Goal: Task Accomplishment & Management: Manage account settings

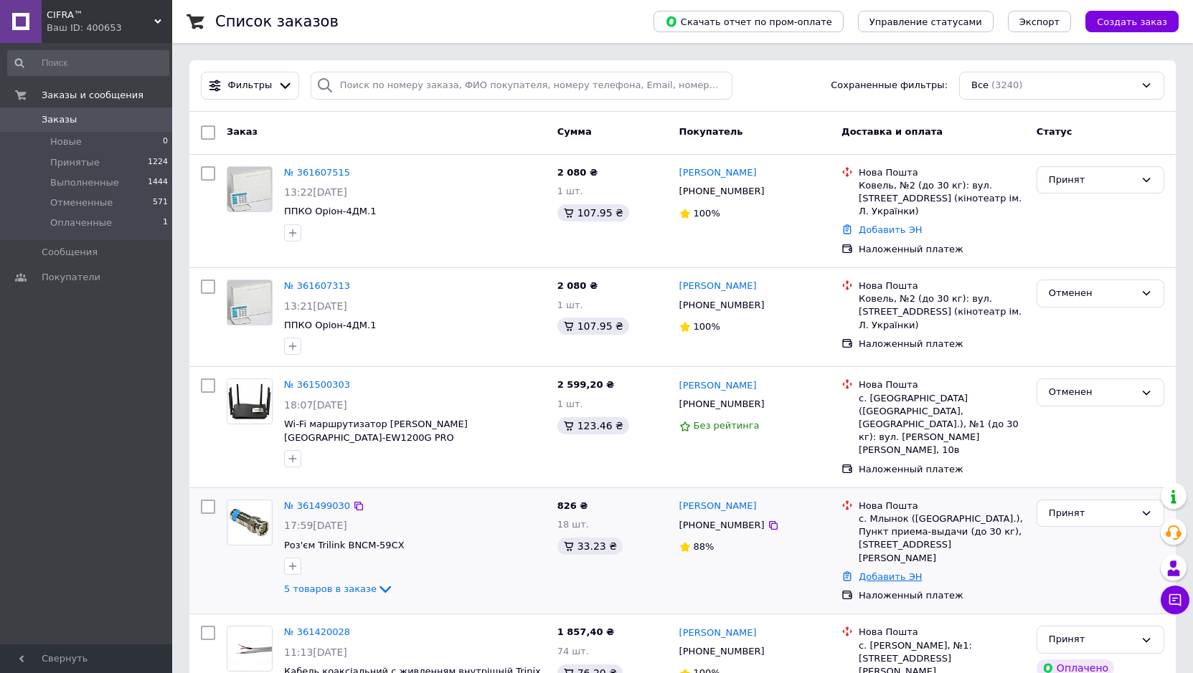
click at [897, 572] on link "Добавить ЭН" at bounding box center [889, 577] width 63 height 11
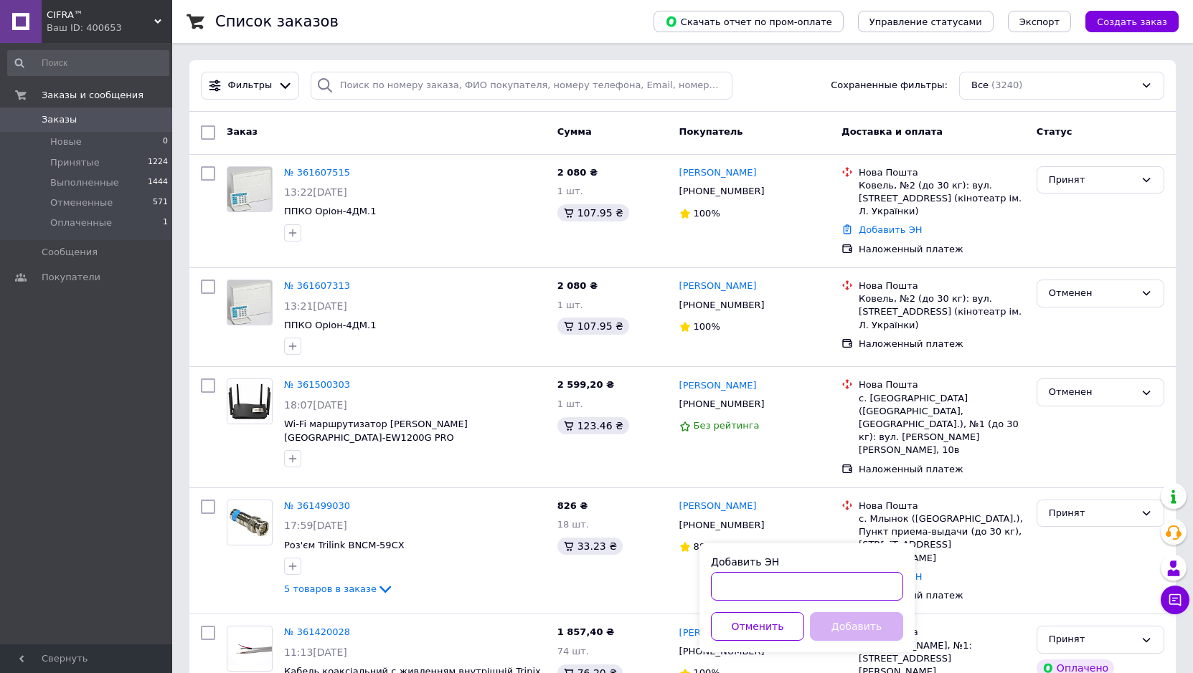
click at [765, 588] on input "Добавить ЭН" at bounding box center [807, 586] width 192 height 29
paste input "20451247295933"
type input "20451247295933"
click at [832, 630] on button "Добавить" at bounding box center [856, 626] width 93 height 29
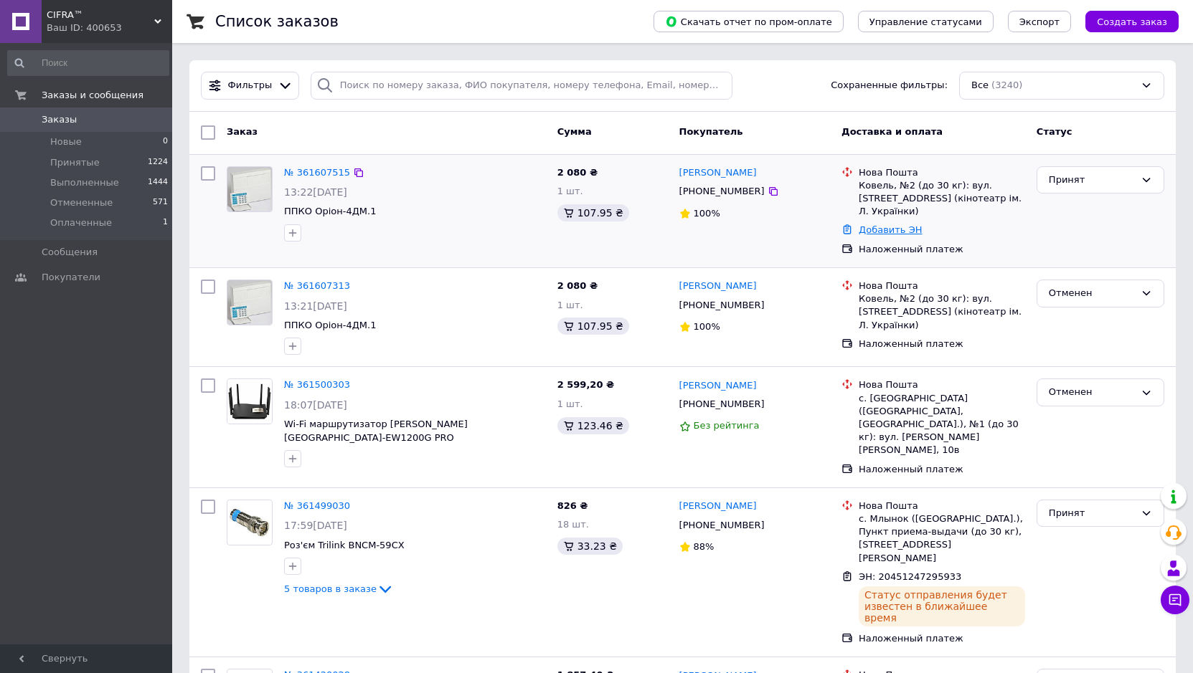
click at [876, 224] on link "Добавить ЭН" at bounding box center [889, 229] width 63 height 11
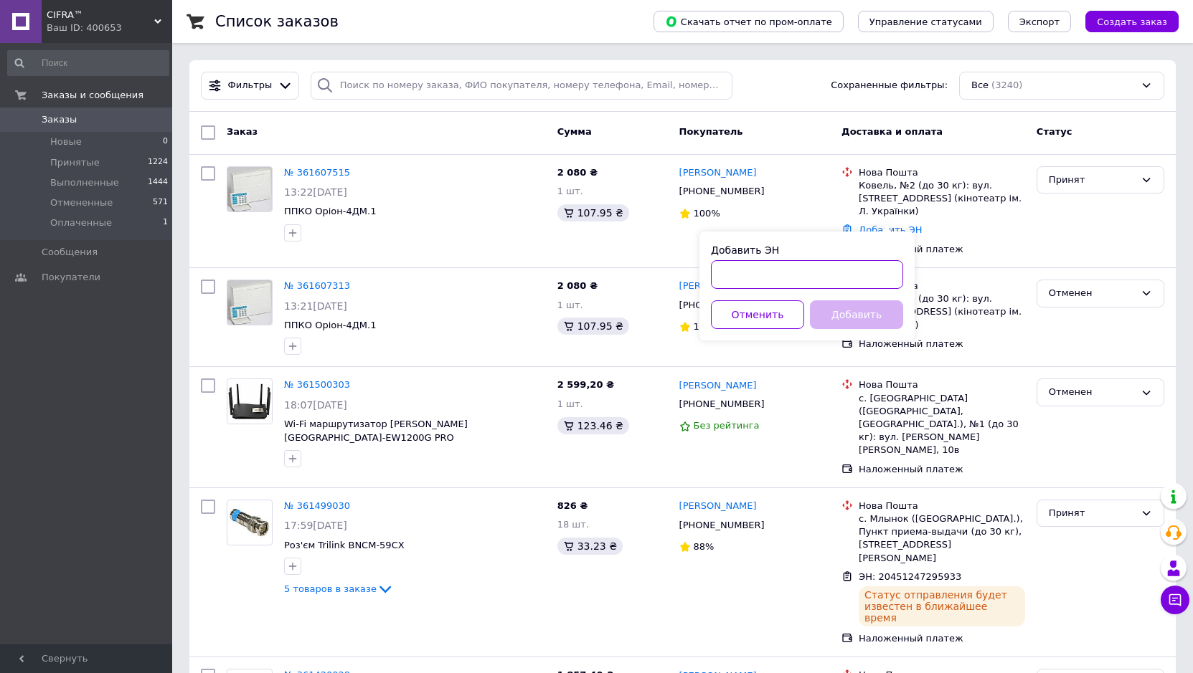
click at [767, 271] on input "Добавить ЭН" at bounding box center [807, 274] width 192 height 29
paste input "20451247305812"
type input "20451247305812"
click at [842, 305] on button "Добавить" at bounding box center [856, 314] width 93 height 29
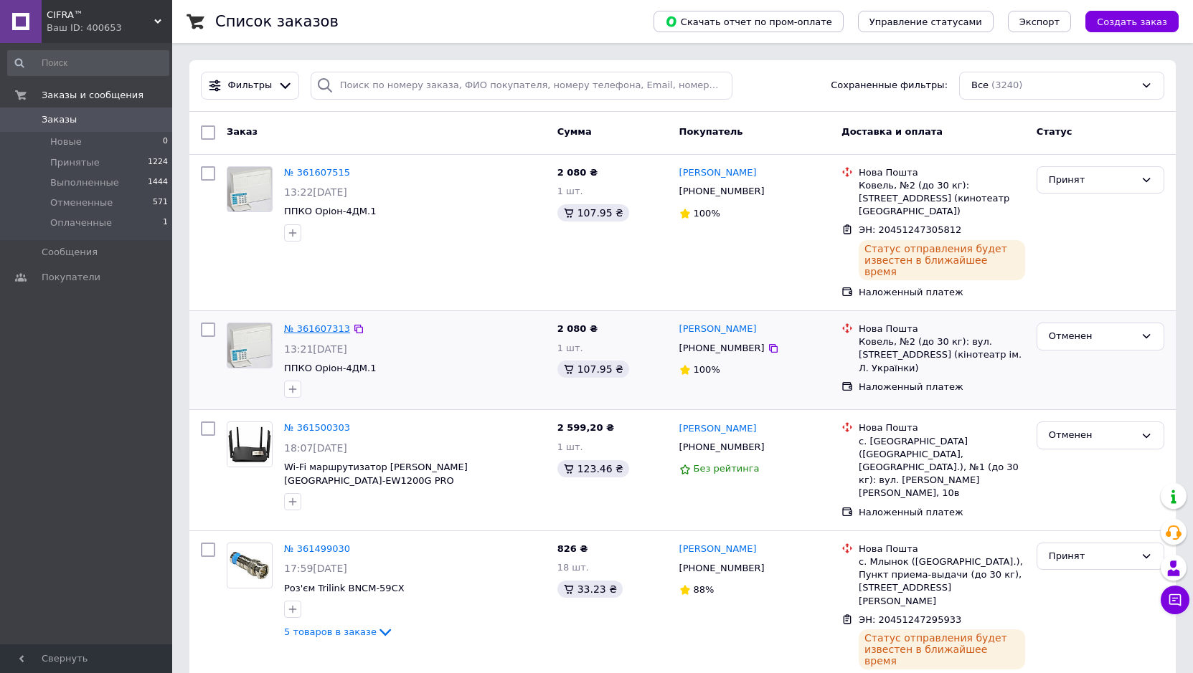
click at [298, 323] on link "№ 361607313" at bounding box center [317, 328] width 66 height 11
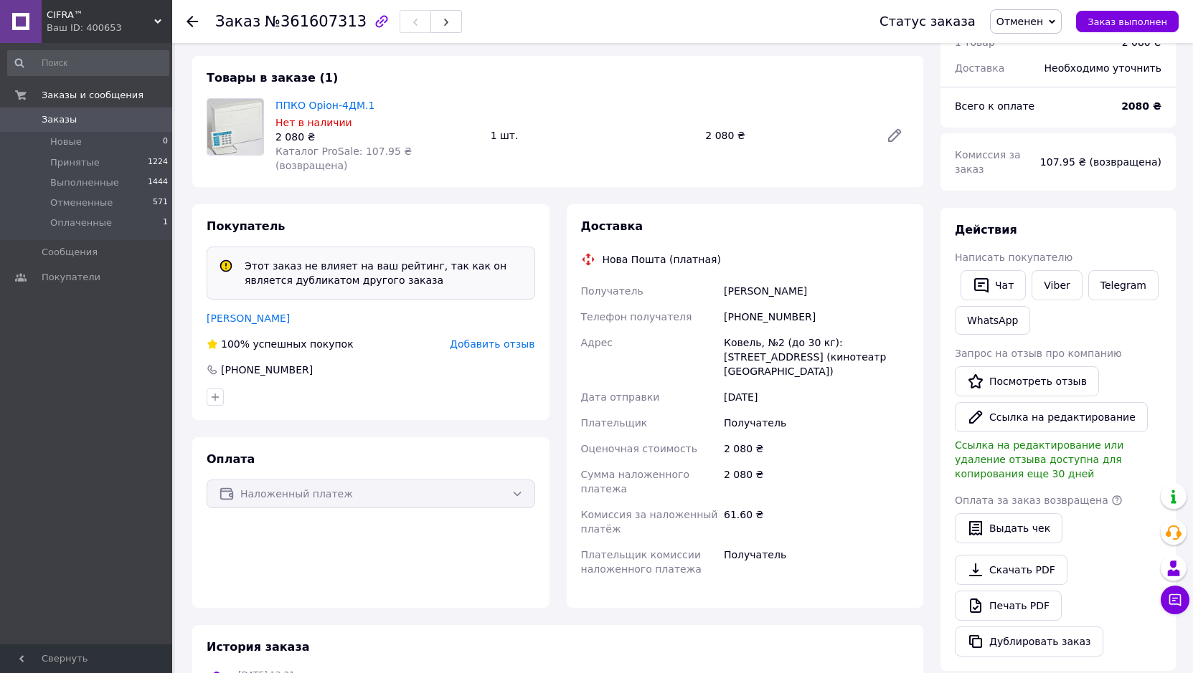
scroll to position [432, 0]
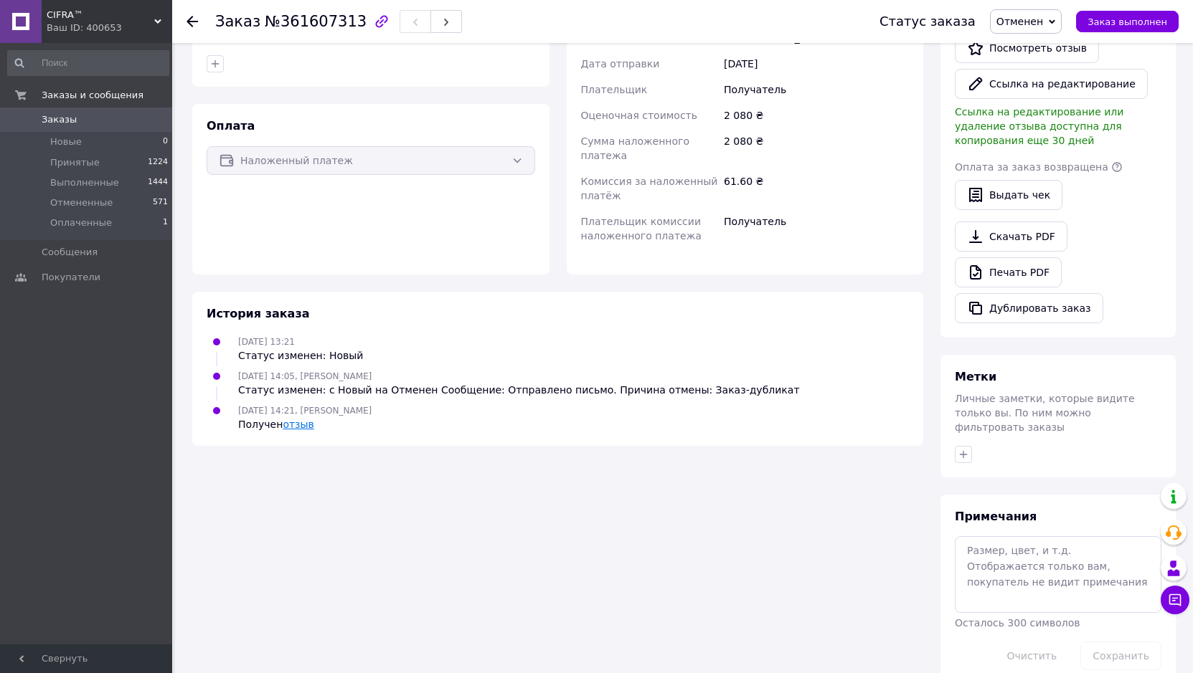
click at [292, 419] on link "отзыв" at bounding box center [298, 424] width 31 height 11
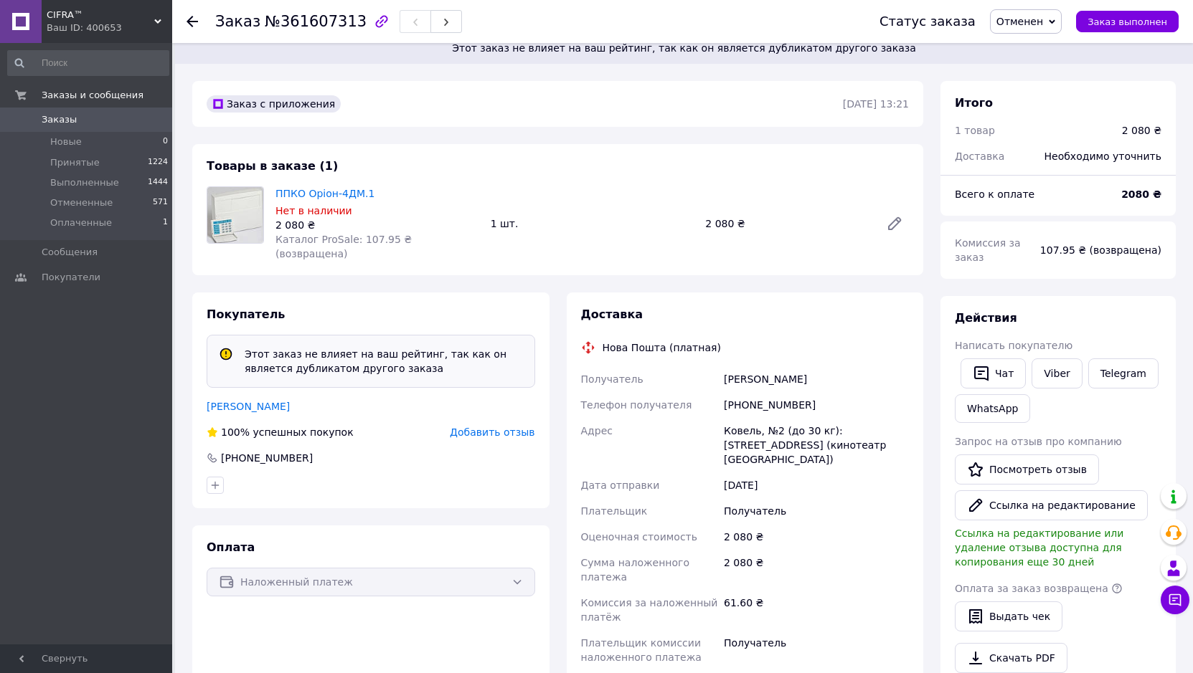
scroll to position [2, 0]
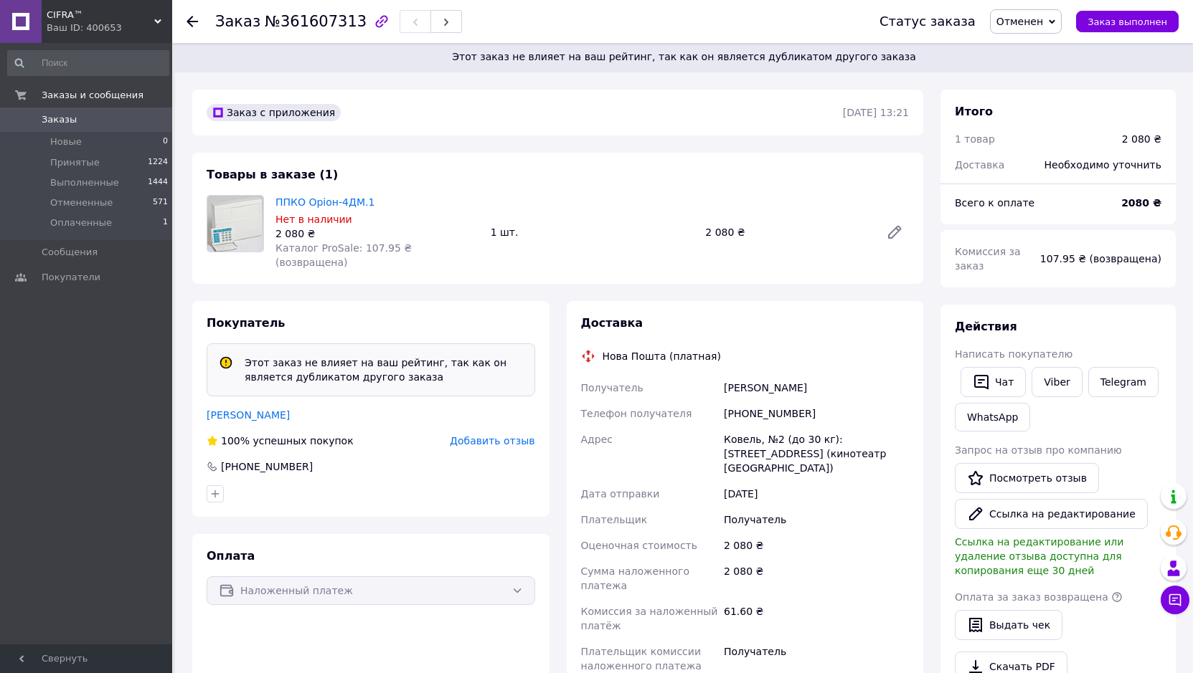
click at [62, 120] on span "Заказы" at bounding box center [59, 119] width 35 height 13
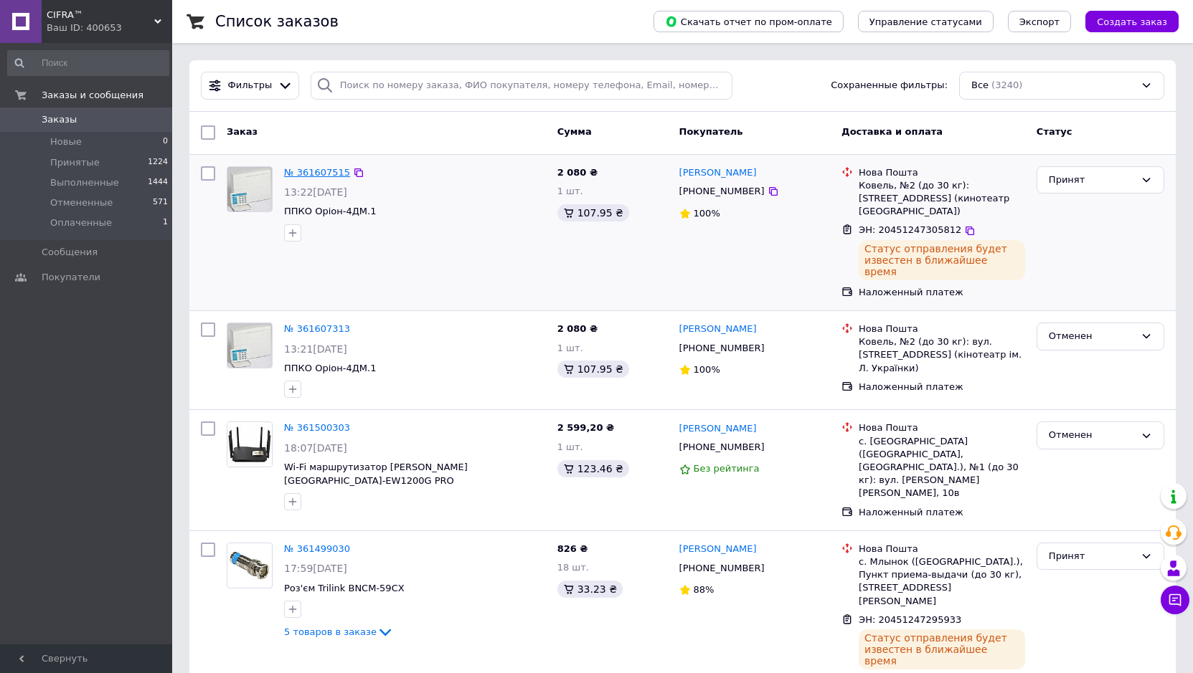
click at [321, 174] on link "№ 361607515" at bounding box center [317, 172] width 66 height 11
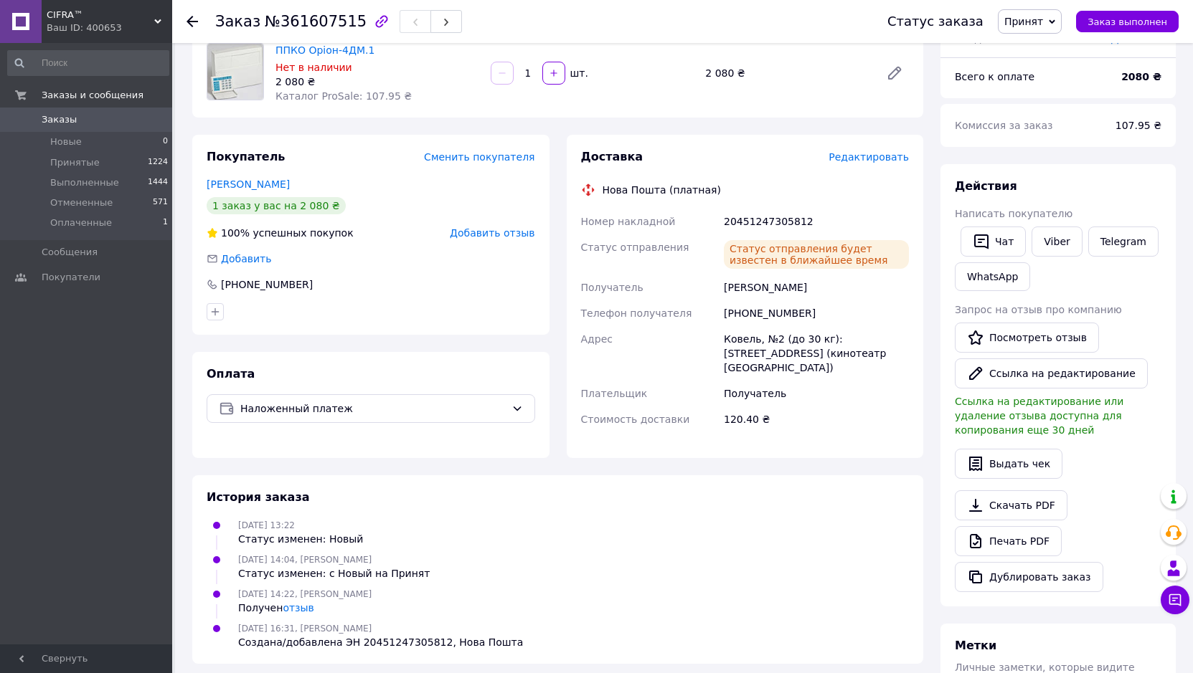
scroll to position [119, 0]
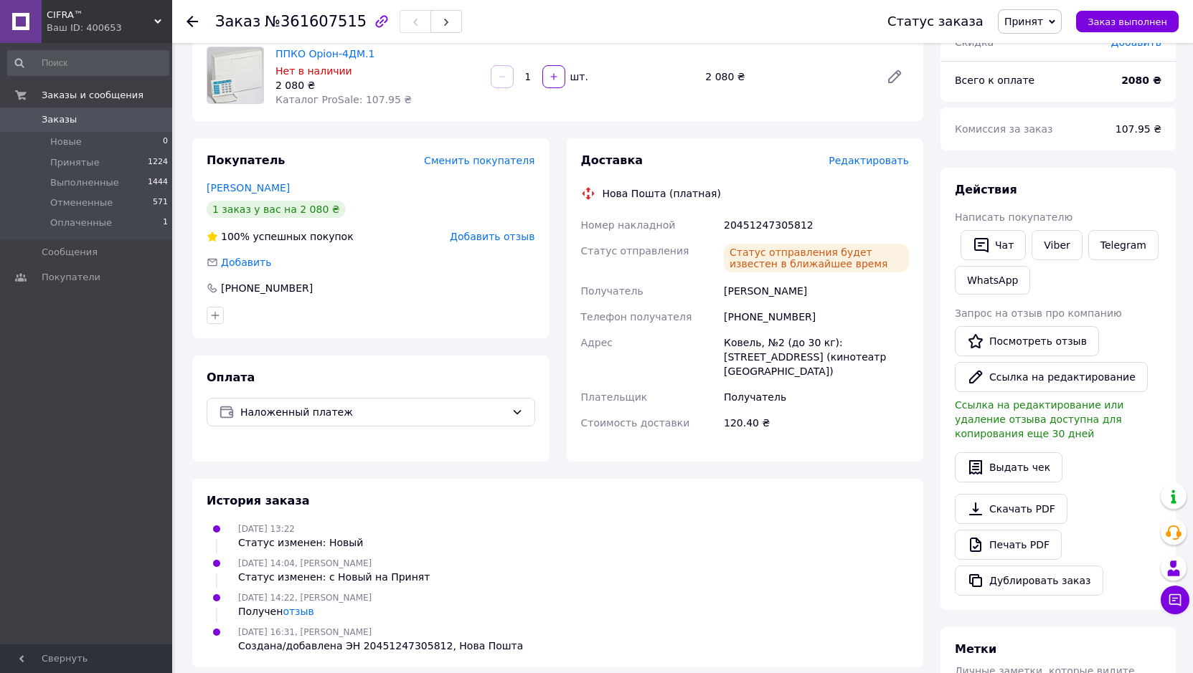
click at [60, 117] on span "Заказы" at bounding box center [59, 119] width 35 height 13
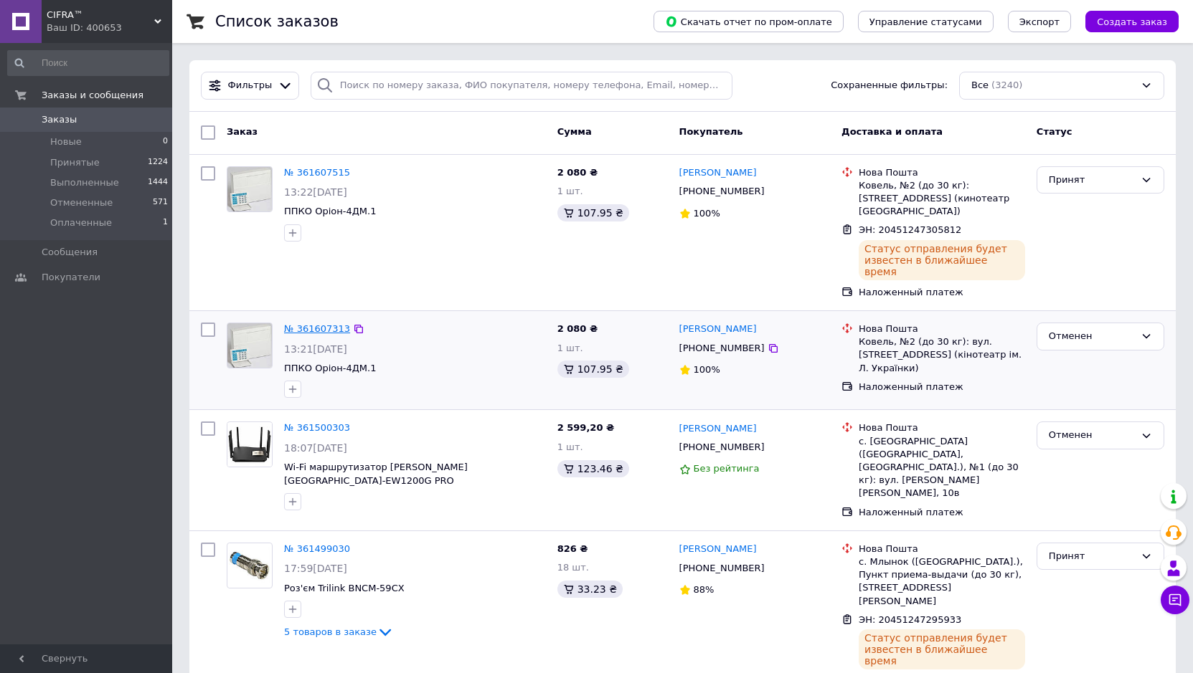
click at [316, 323] on link "№ 361607313" at bounding box center [317, 328] width 66 height 11
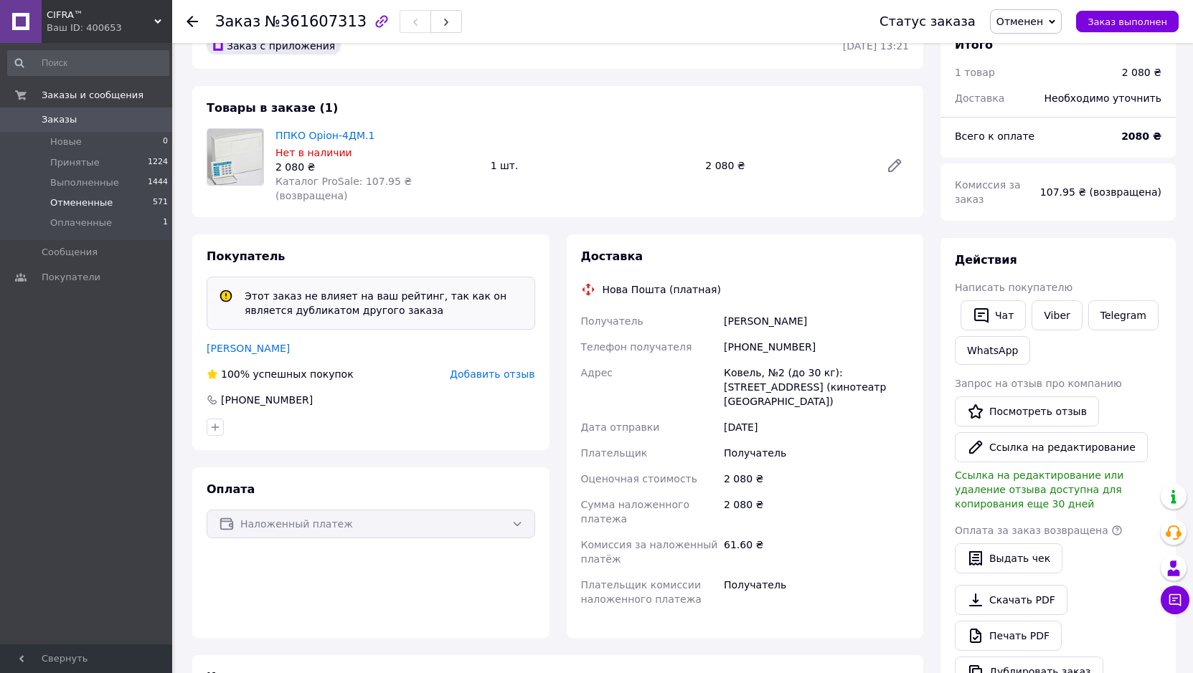
scroll to position [22, 0]
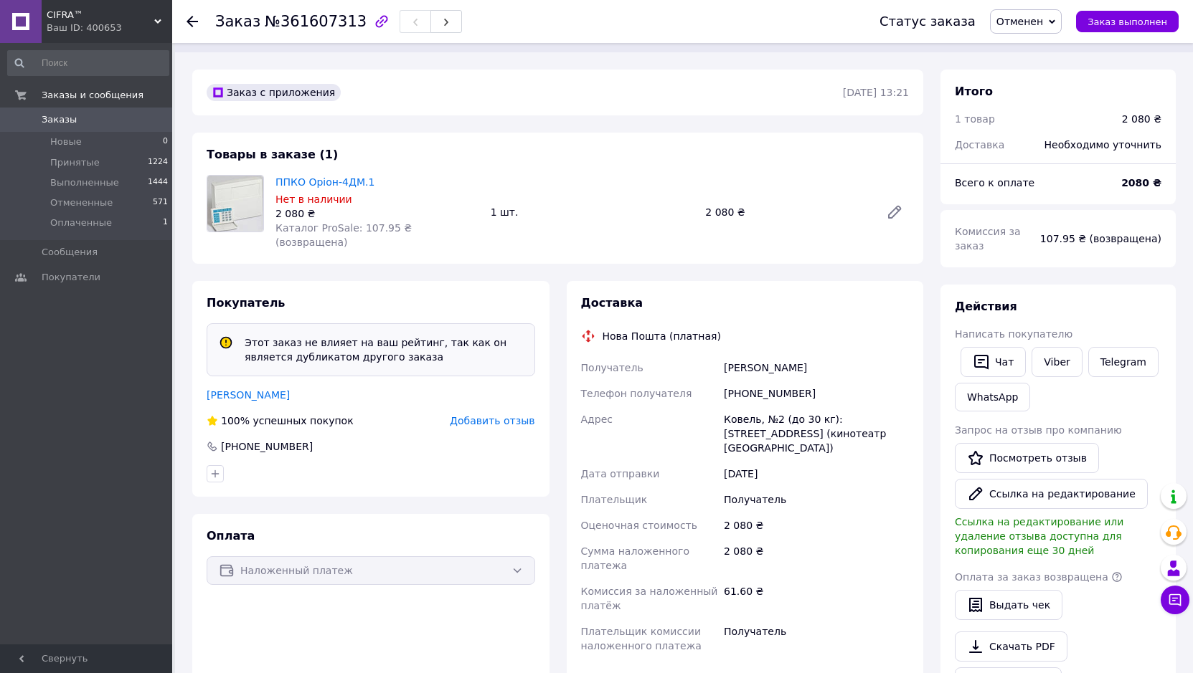
click at [61, 118] on span "Заказы" at bounding box center [59, 119] width 35 height 13
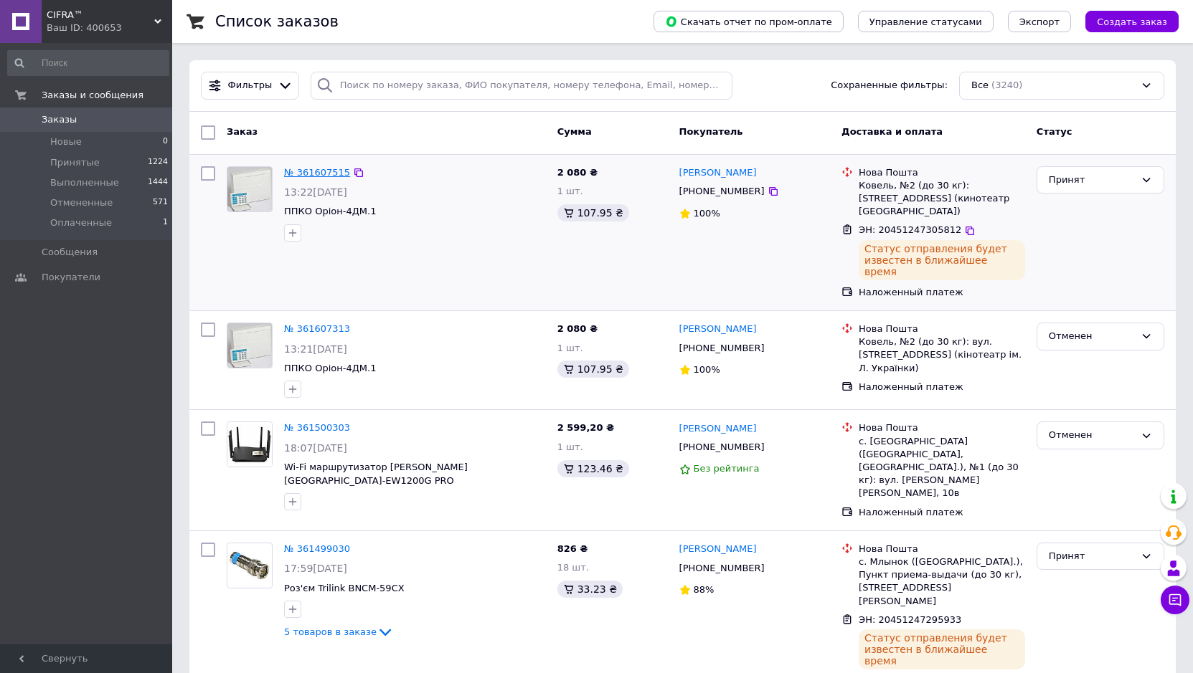
click at [321, 170] on link "№ 361607515" at bounding box center [317, 172] width 66 height 11
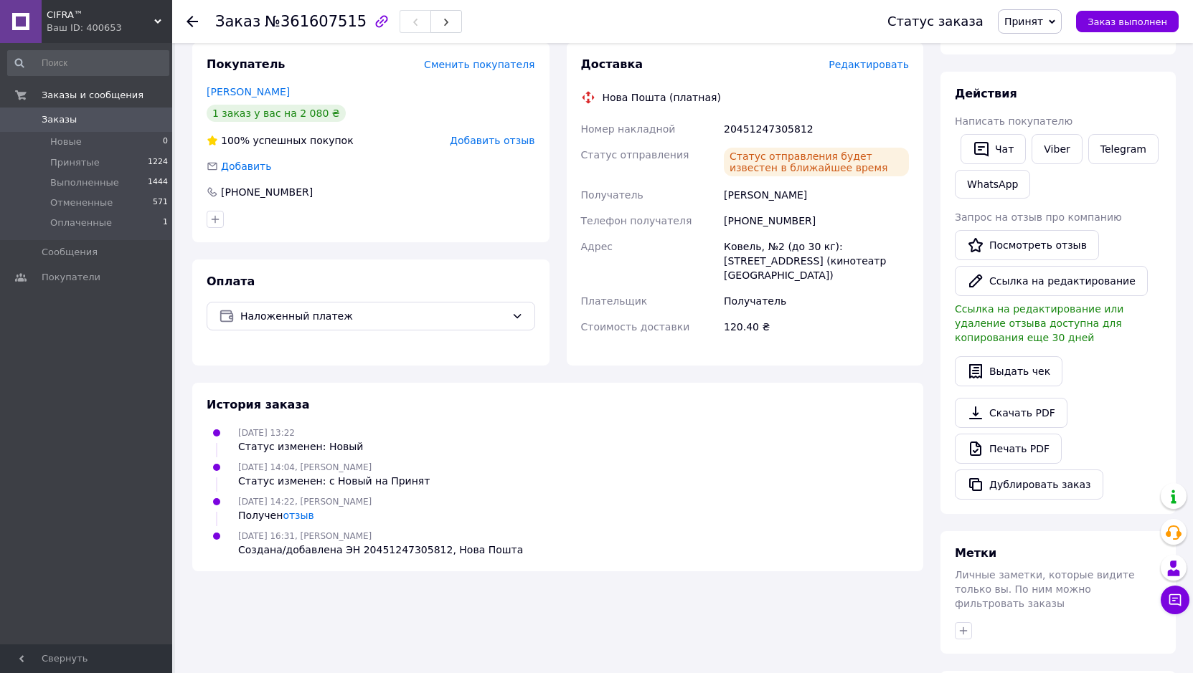
scroll to position [287, 0]
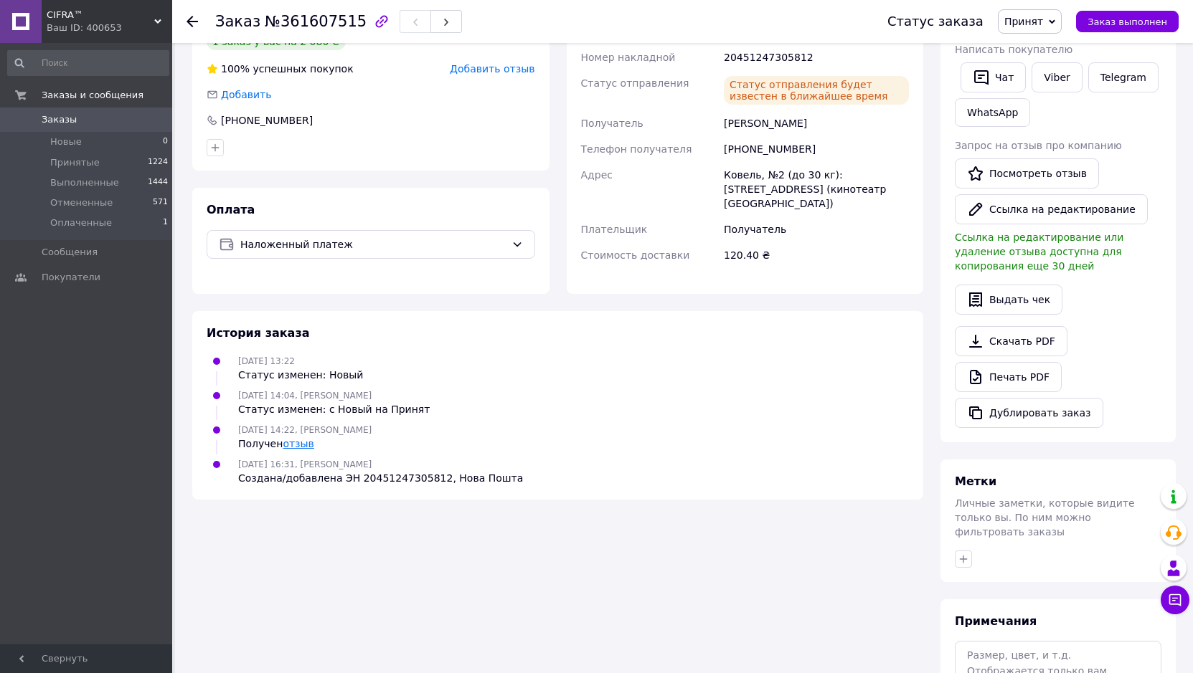
click at [297, 438] on link "отзыв" at bounding box center [298, 443] width 31 height 11
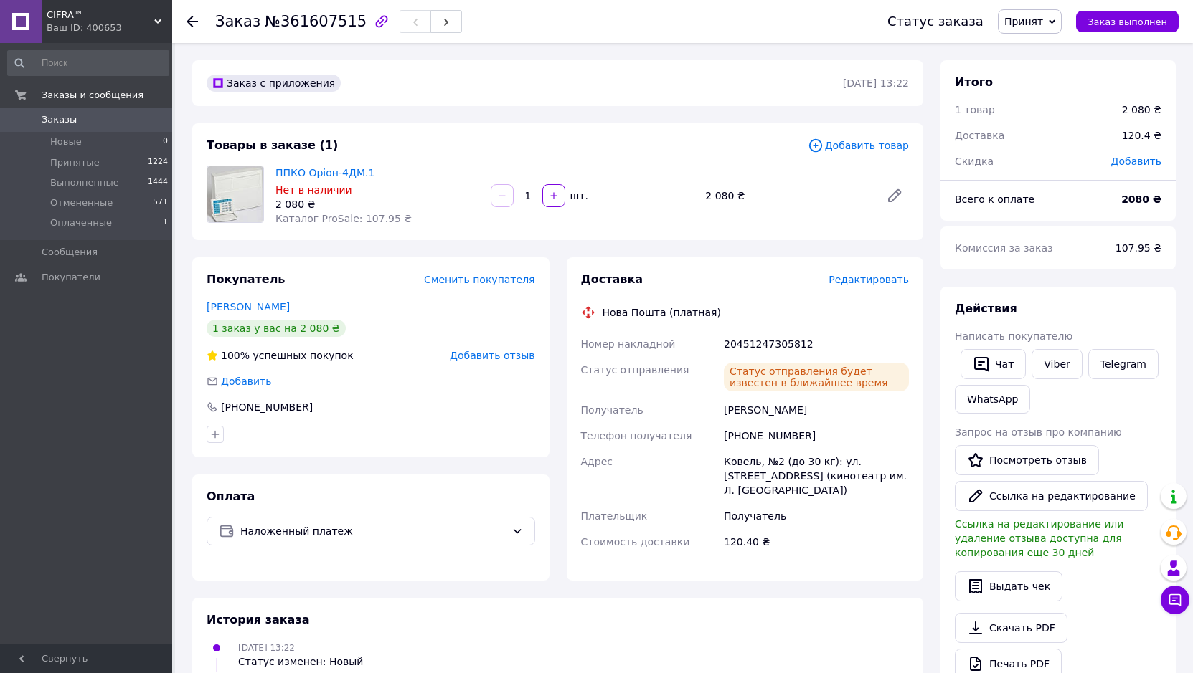
click at [55, 123] on span "Заказы" at bounding box center [59, 119] width 35 height 13
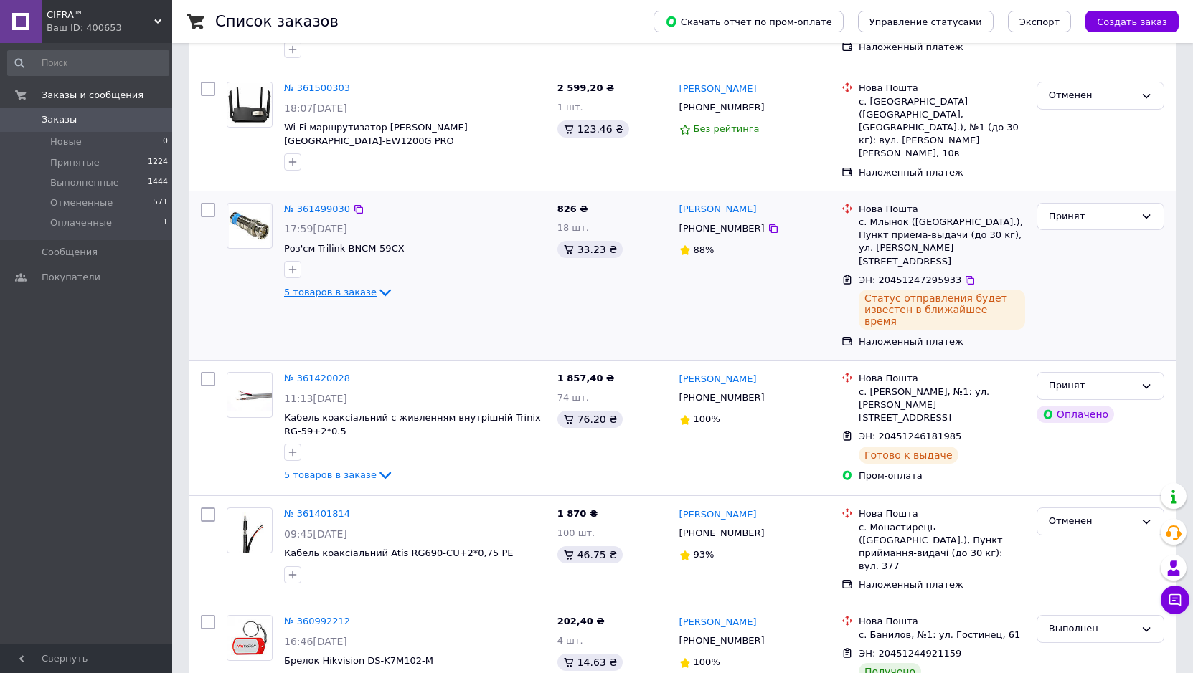
scroll to position [359, 0]
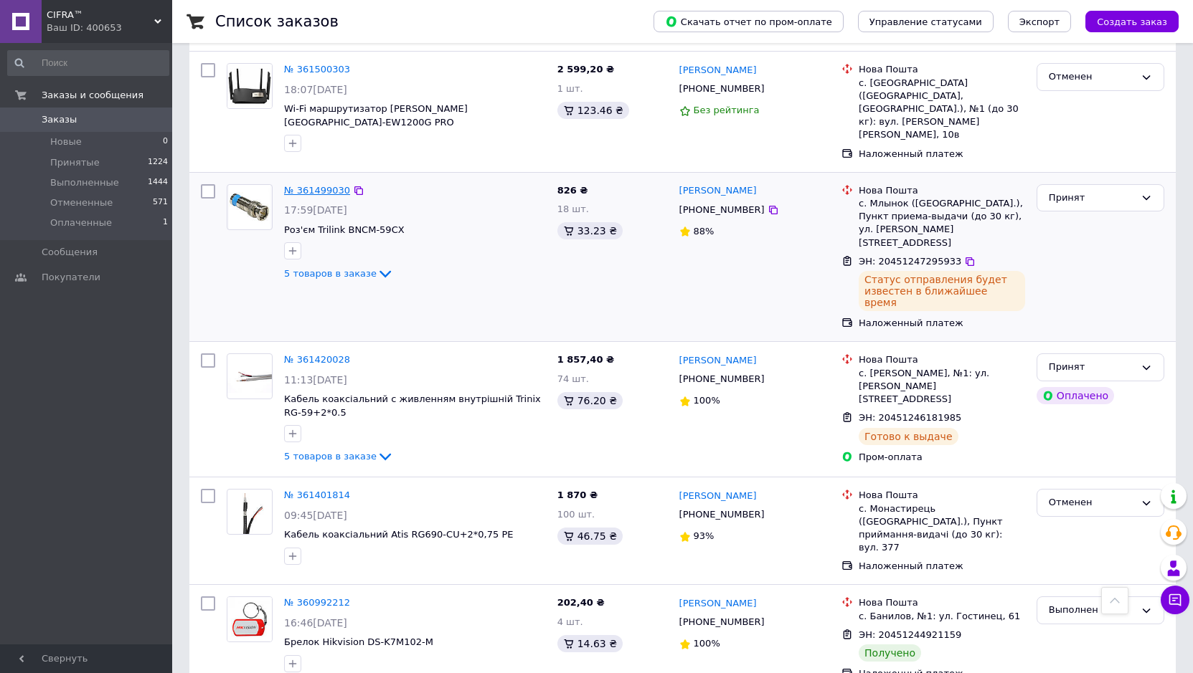
click at [302, 185] on link "№ 361499030" at bounding box center [317, 190] width 66 height 11
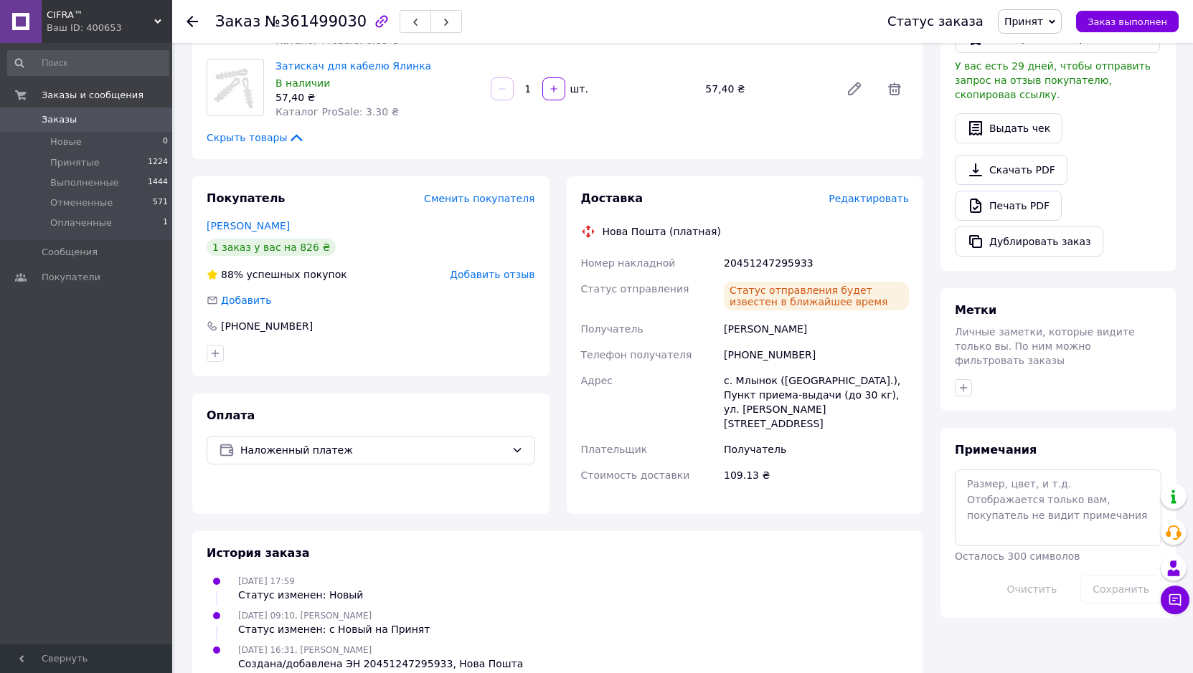
scroll to position [423, 0]
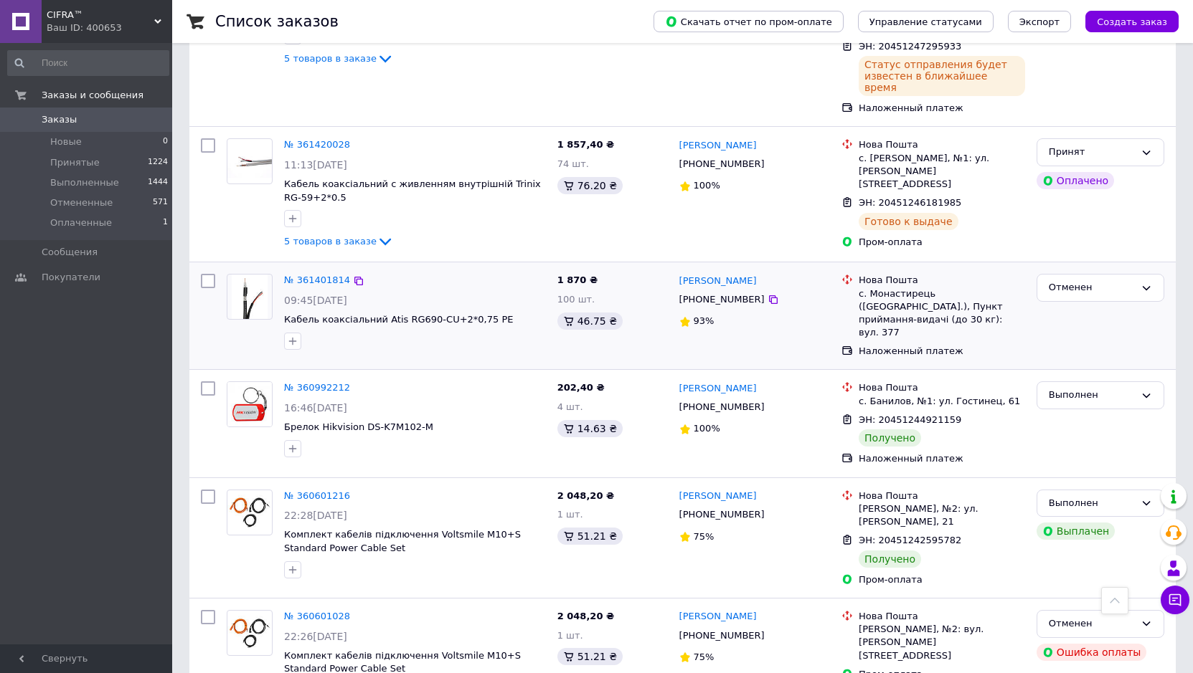
scroll to position [502, 0]
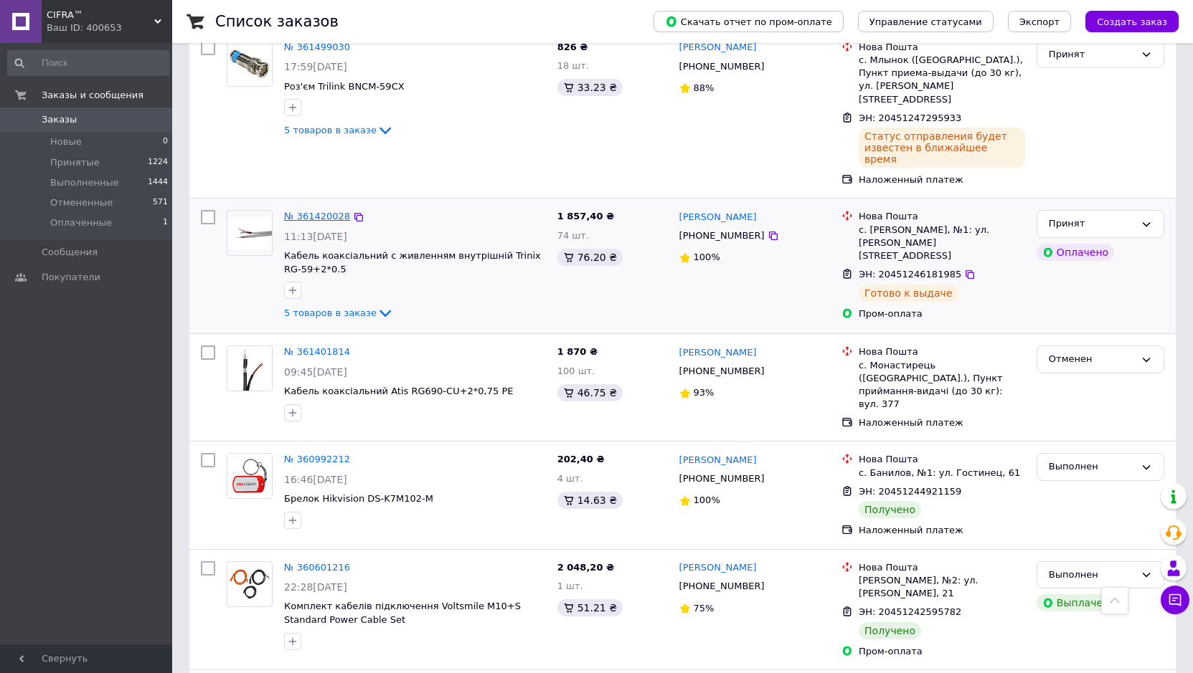
click at [319, 211] on link "№ 361420028" at bounding box center [317, 216] width 66 height 11
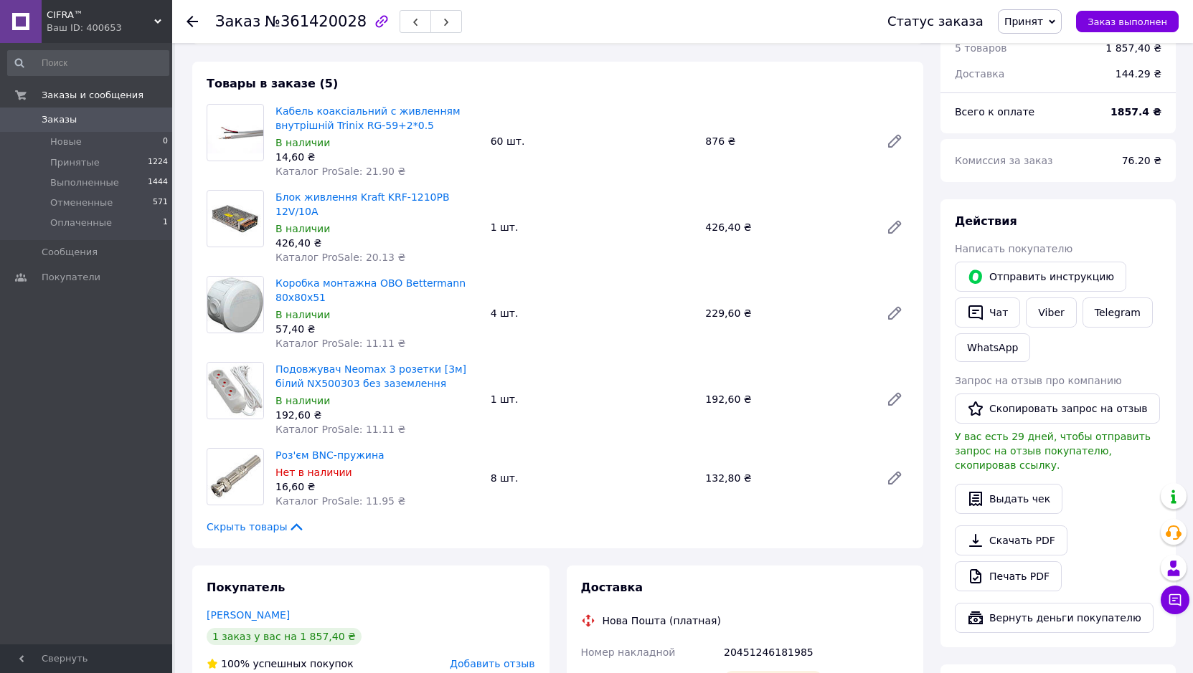
scroll to position [441, 0]
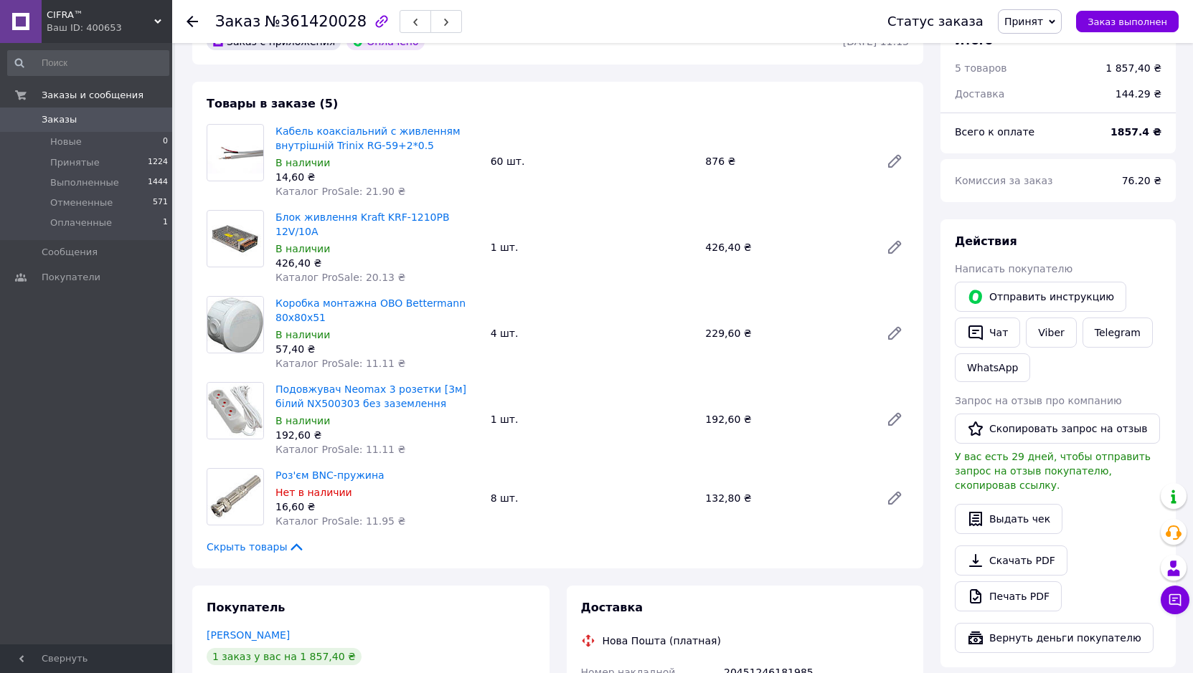
click at [68, 121] on span "Заказы" at bounding box center [59, 119] width 35 height 13
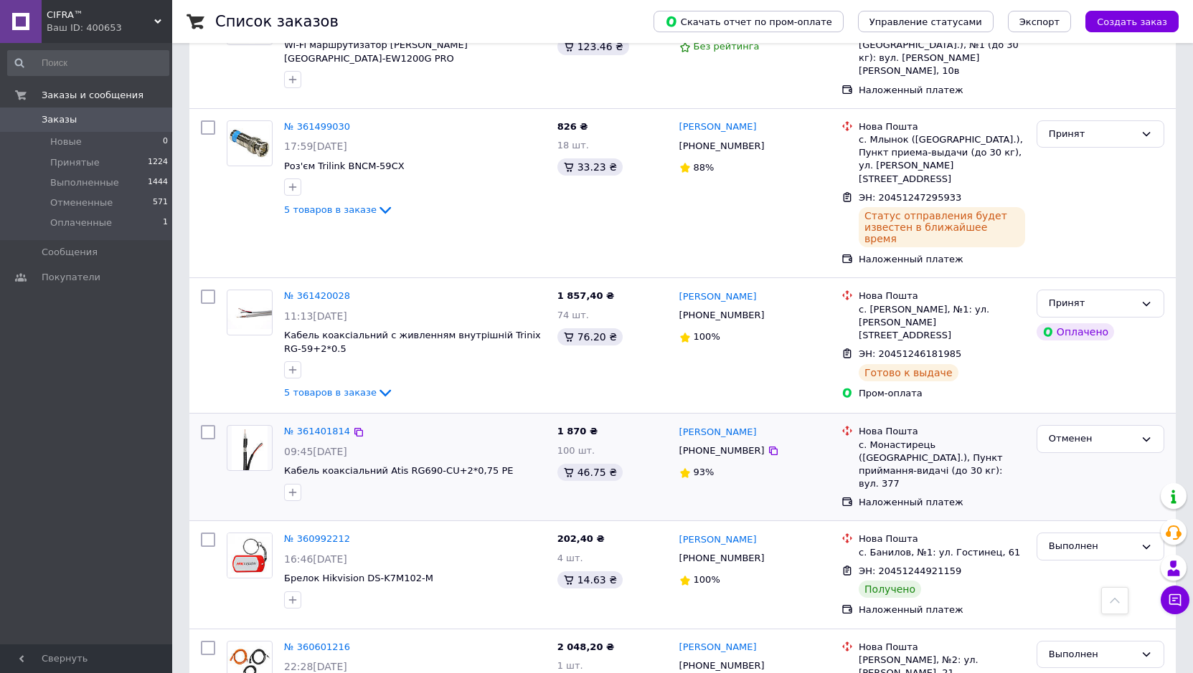
scroll to position [430, 0]
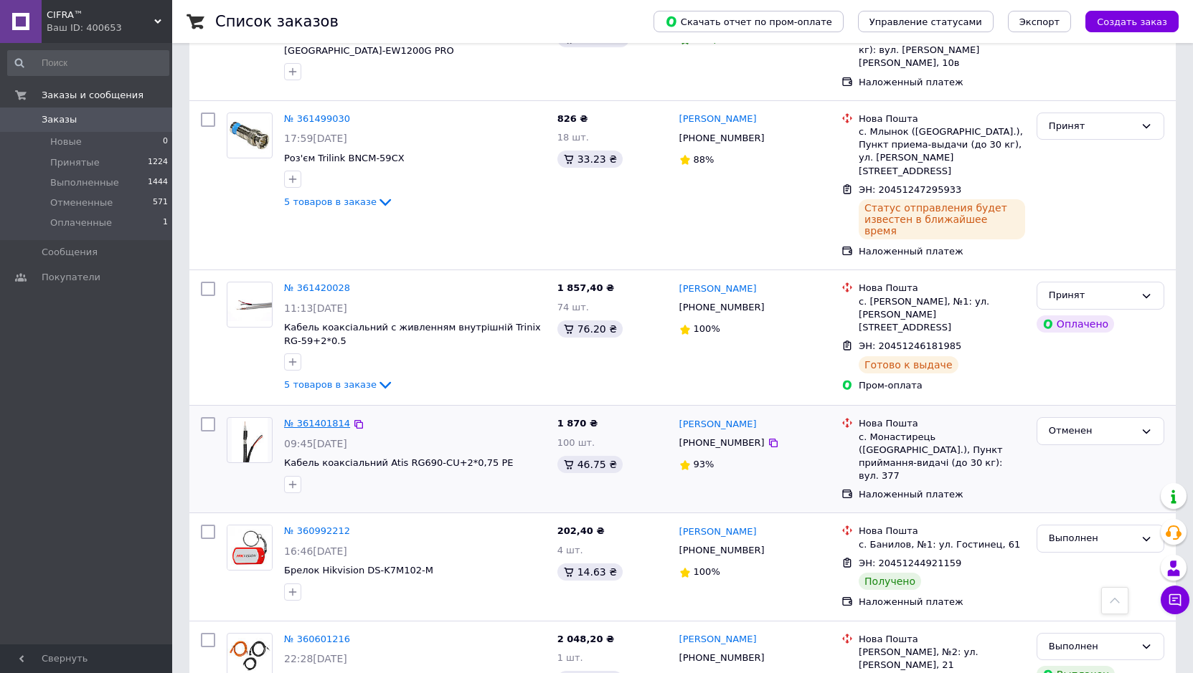
click at [319, 418] on link "№ 361401814" at bounding box center [317, 423] width 66 height 11
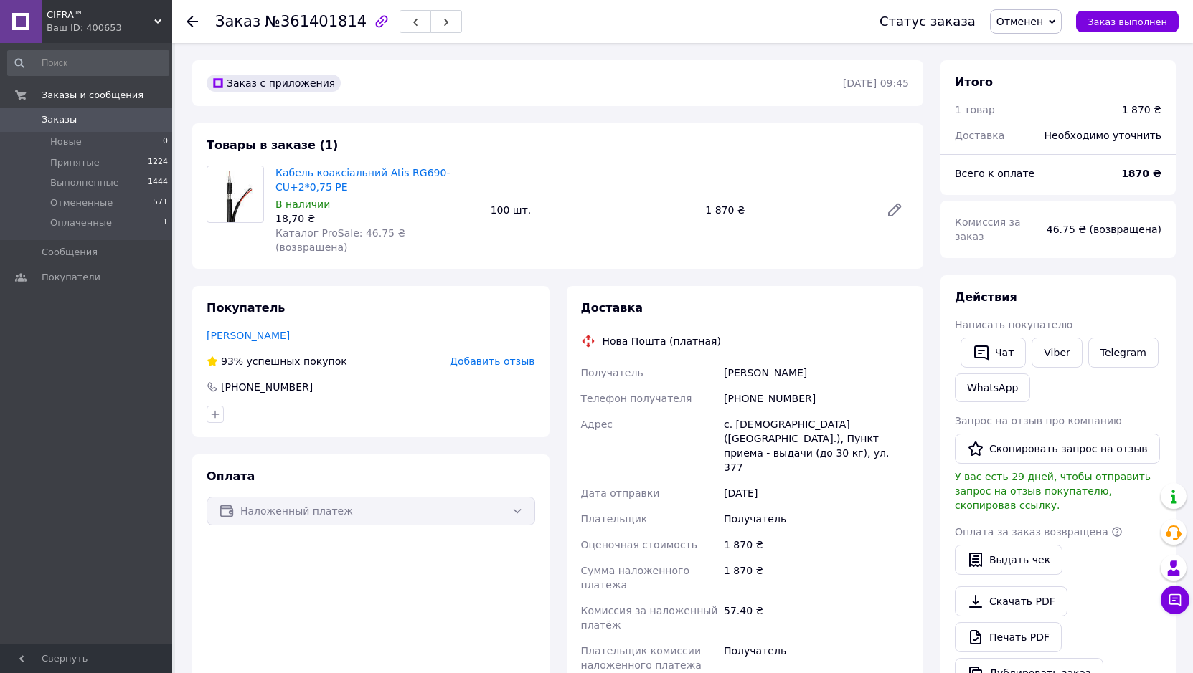
click at [244, 330] on link "Вурста Сергей" at bounding box center [248, 335] width 83 height 11
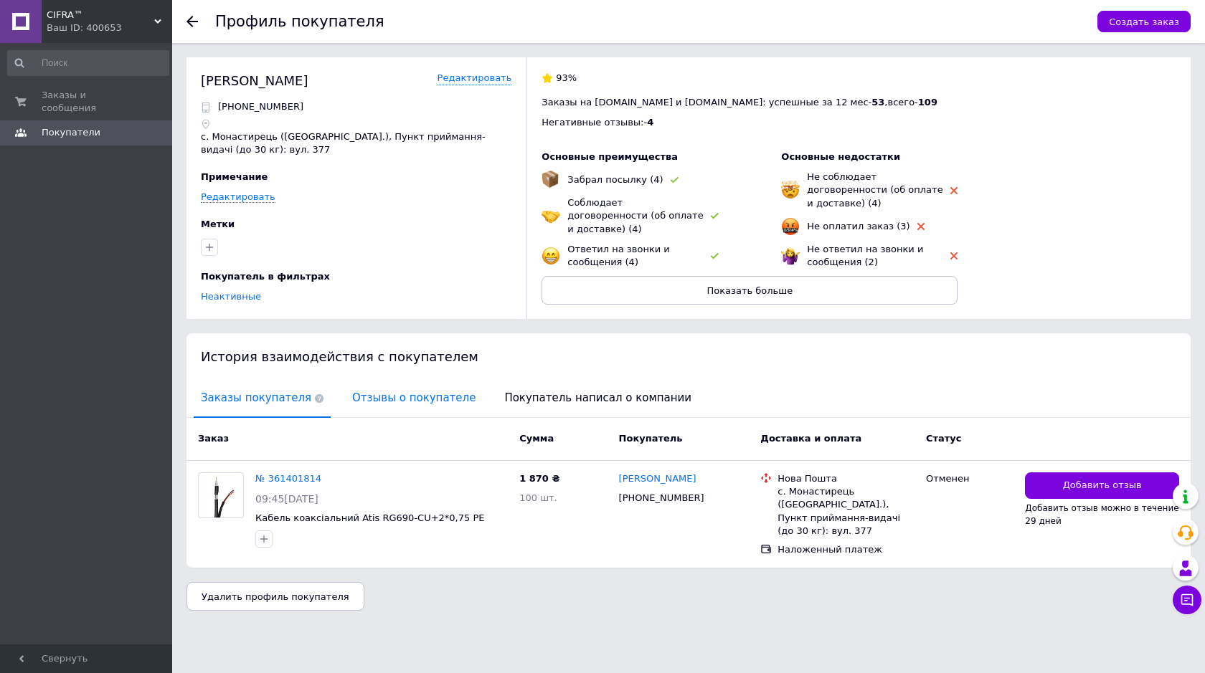
click at [377, 397] on span "Отзывы о покупателе" at bounding box center [414, 398] width 138 height 37
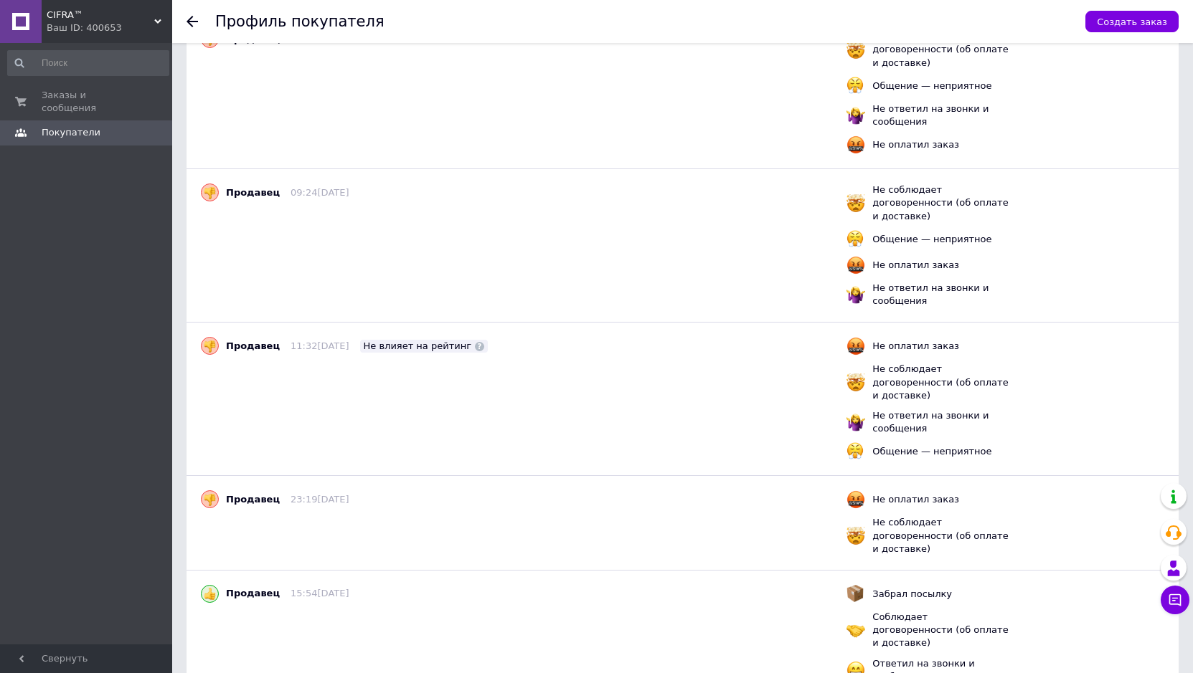
scroll to position [866, 0]
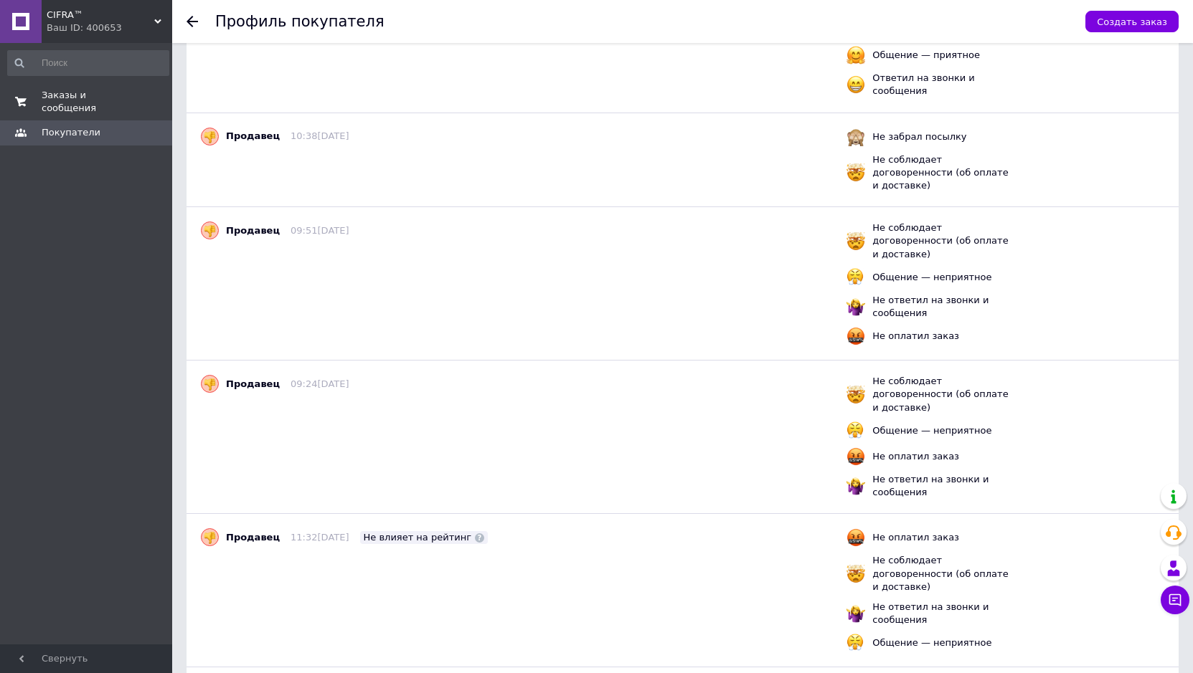
click at [87, 100] on span "Заказы и сообщения" at bounding box center [87, 102] width 91 height 26
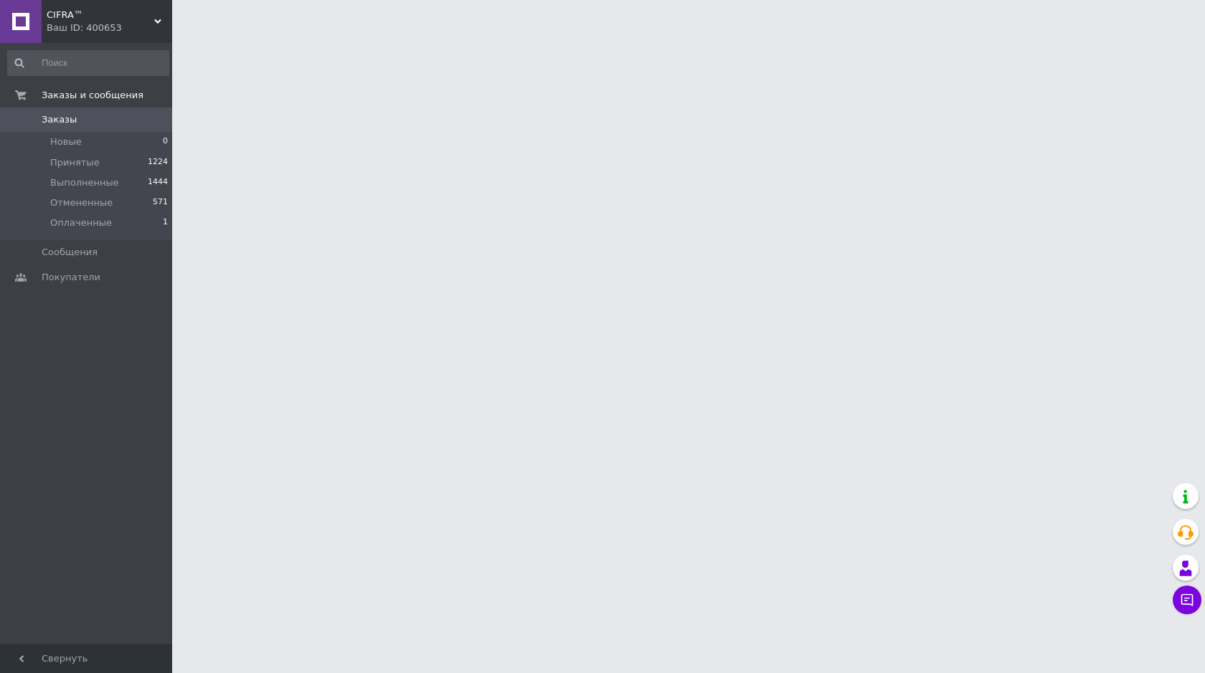
click at [63, 123] on span "Заказы" at bounding box center [59, 119] width 35 height 13
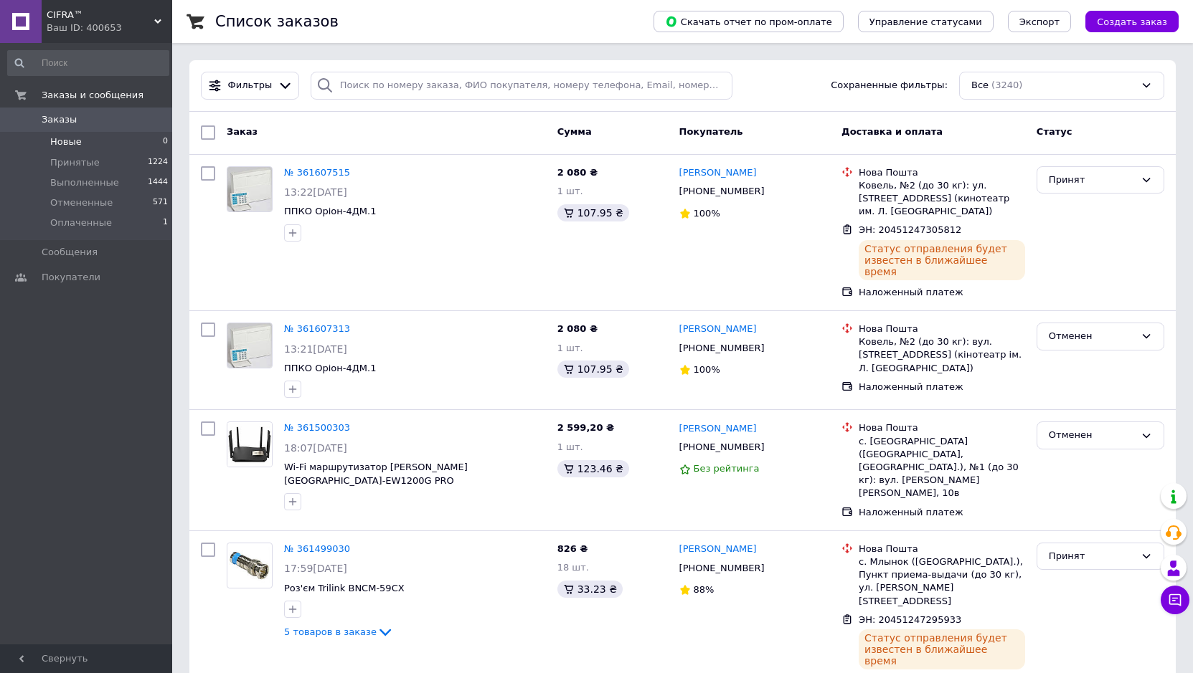
click at [68, 146] on span "Новые" at bounding box center [66, 142] width 32 height 13
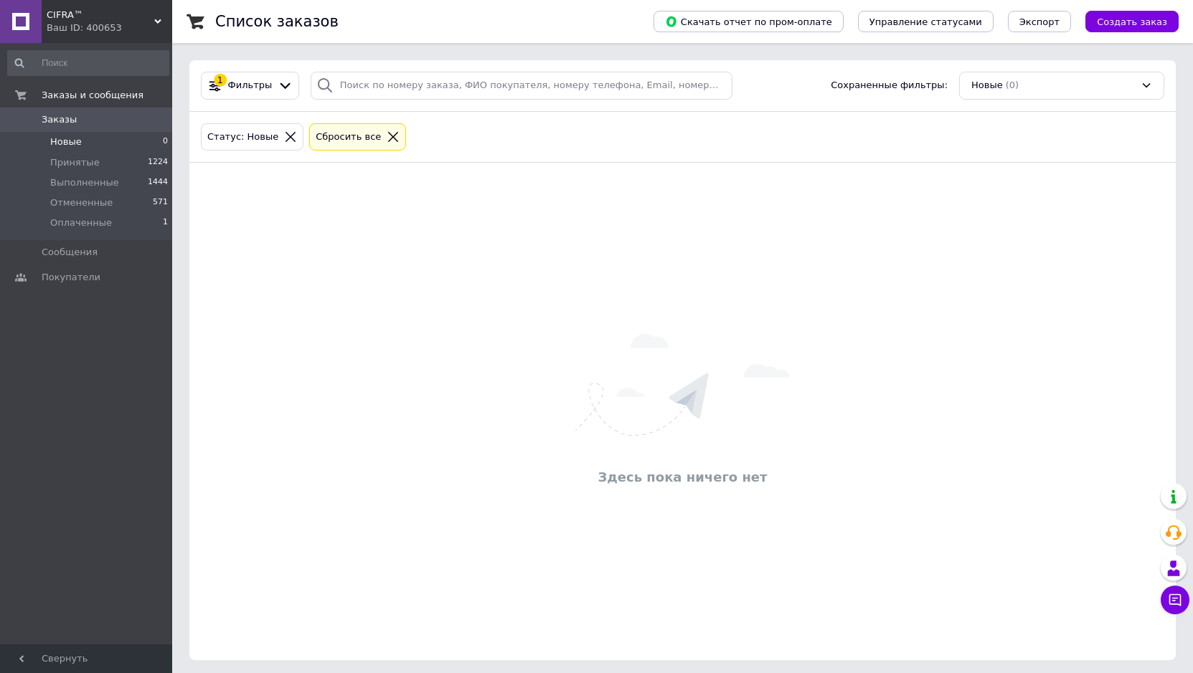
click at [70, 143] on span "Новые" at bounding box center [66, 142] width 32 height 13
click at [70, 163] on span "Принятые" at bounding box center [74, 162] width 49 height 13
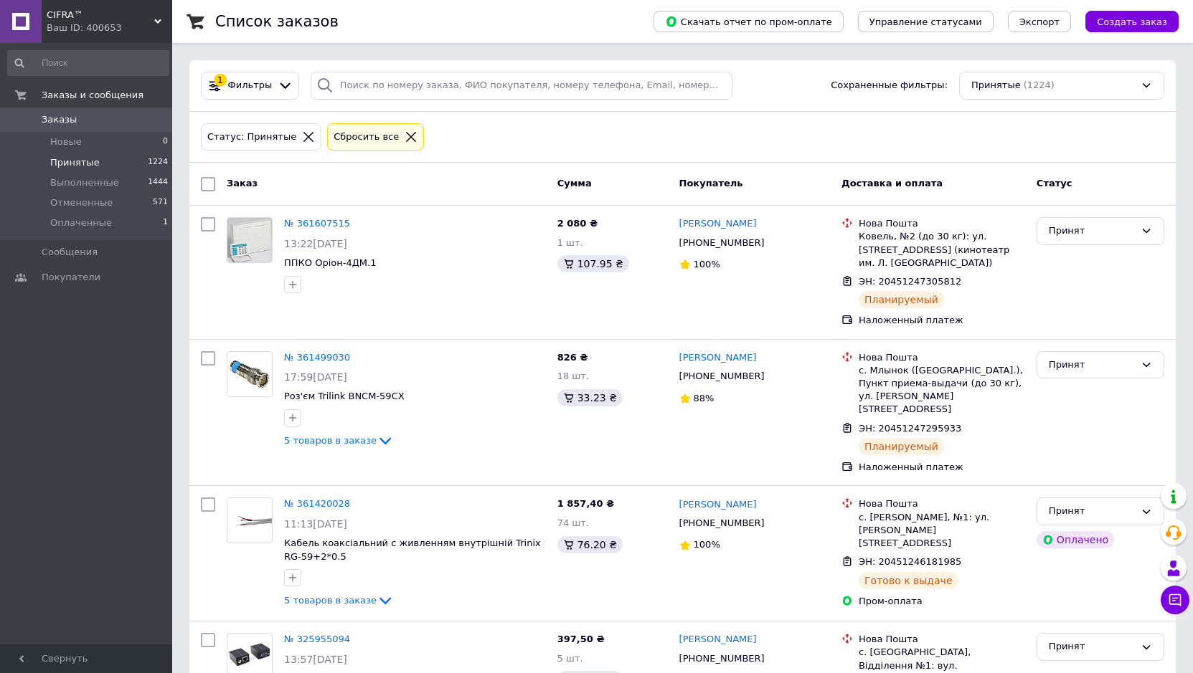
click at [72, 120] on span "Заказы" at bounding box center [87, 119] width 91 height 13
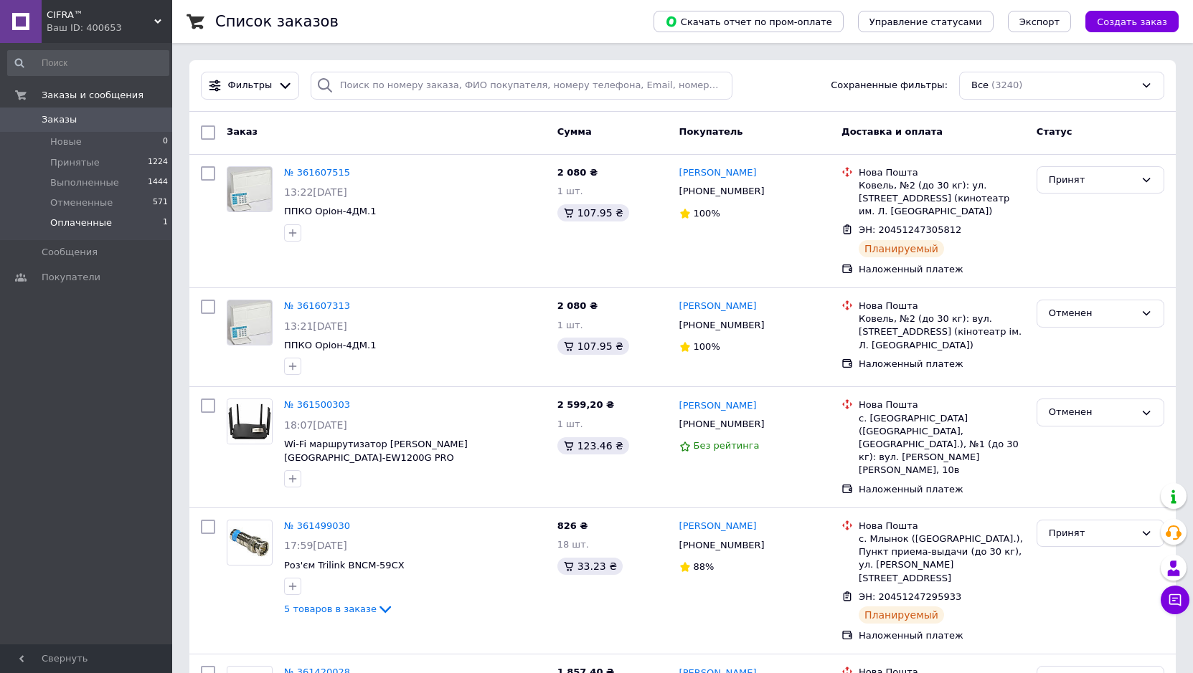
click at [85, 219] on span "Оплаченные" at bounding box center [81, 223] width 62 height 13
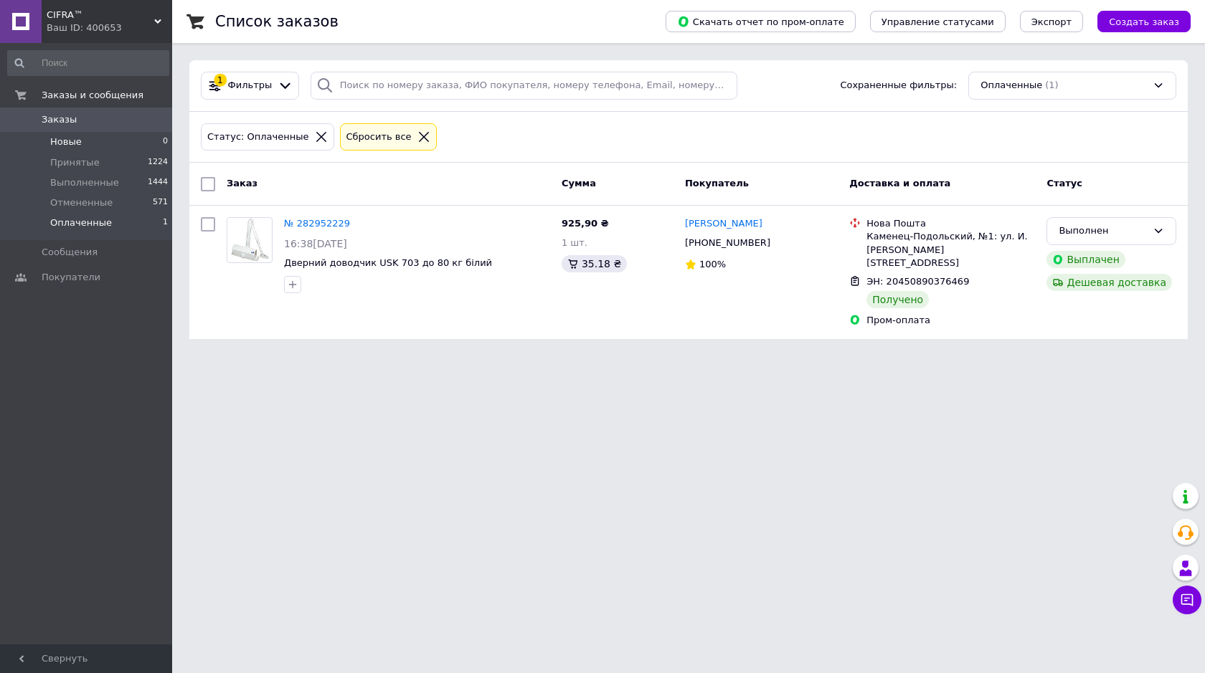
click at [52, 141] on span "Новые" at bounding box center [66, 142] width 32 height 13
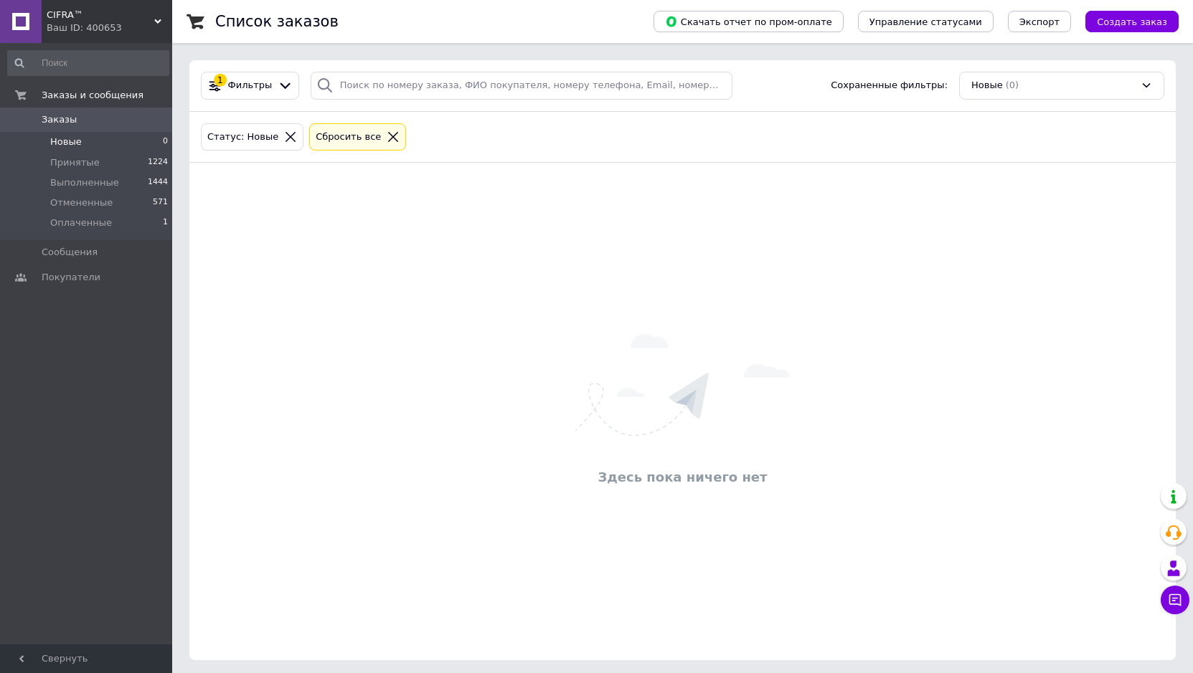
click at [71, 122] on span "Заказы" at bounding box center [59, 119] width 35 height 13
